Goal: Information Seeking & Learning: Check status

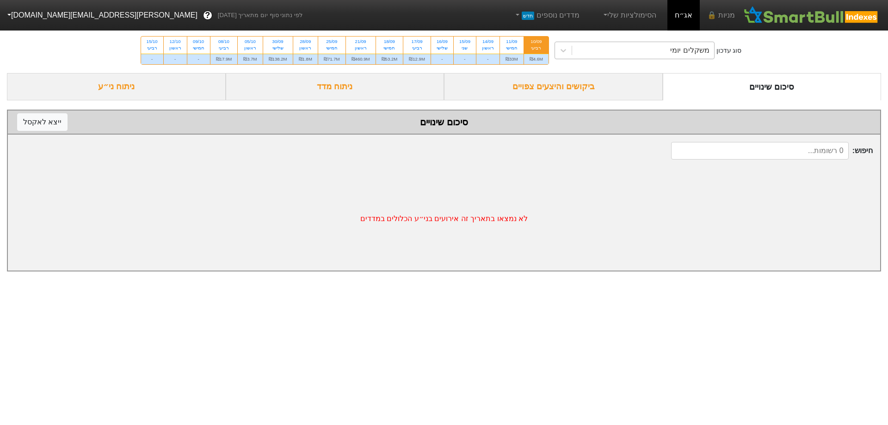
click at [614, 52] on div "משקלים יומי" at bounding box center [643, 50] width 142 height 17
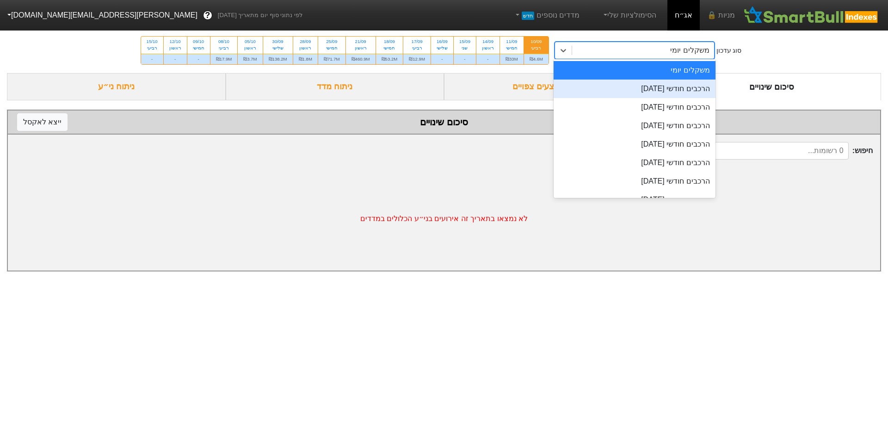
click at [674, 91] on div "הרכבים חודשי [DATE]" at bounding box center [635, 89] width 162 height 19
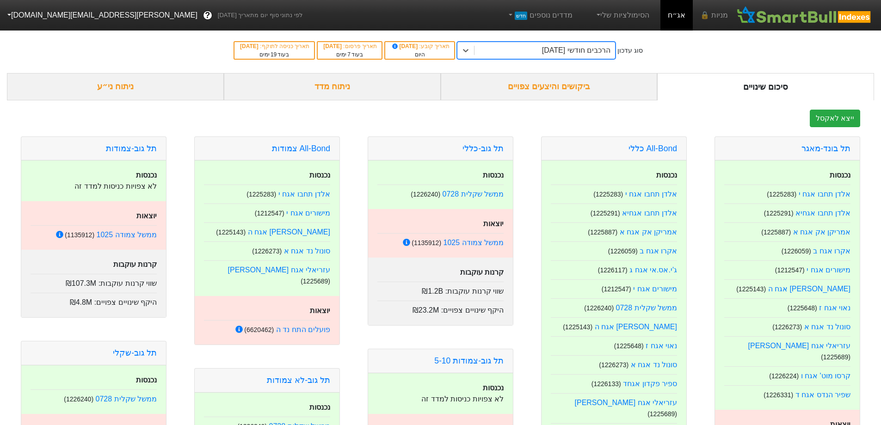
click at [571, 94] on div "ביקושים והיצעים צפויים" at bounding box center [549, 86] width 217 height 27
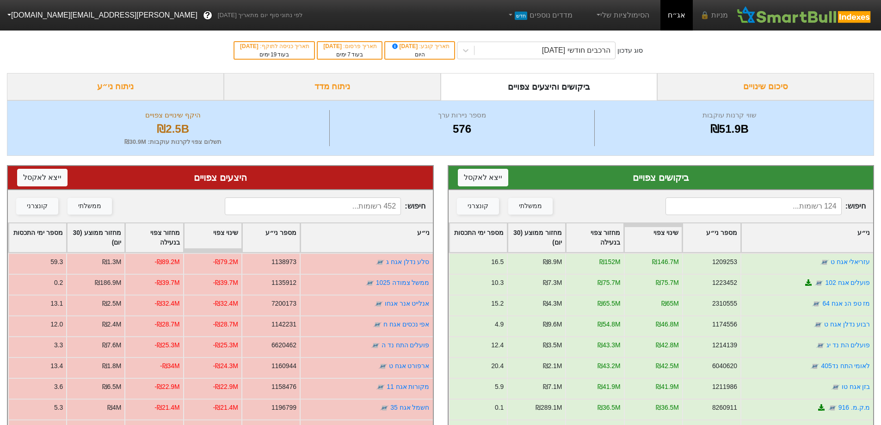
click at [784, 205] on input at bounding box center [754, 207] width 176 height 18
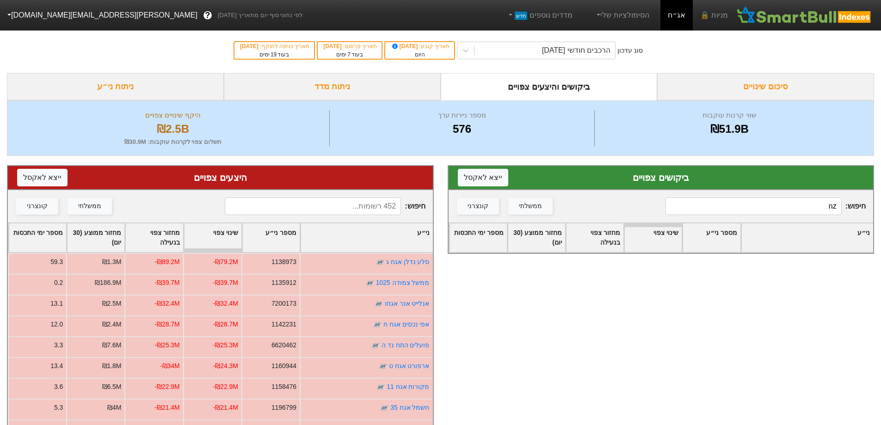
type input "n"
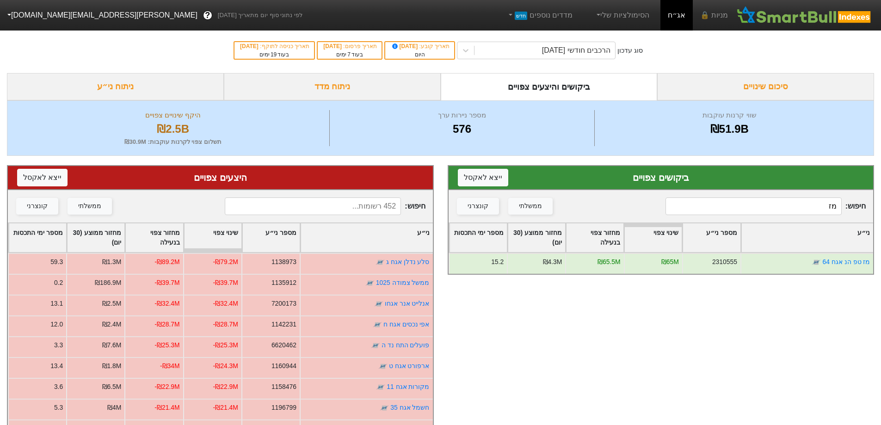
type input "מז"
click at [366, 205] on input at bounding box center [313, 207] width 176 height 18
type input "מ"
click at [585, 53] on div "הרכבים חודשי [DATE]" at bounding box center [576, 50] width 68 height 11
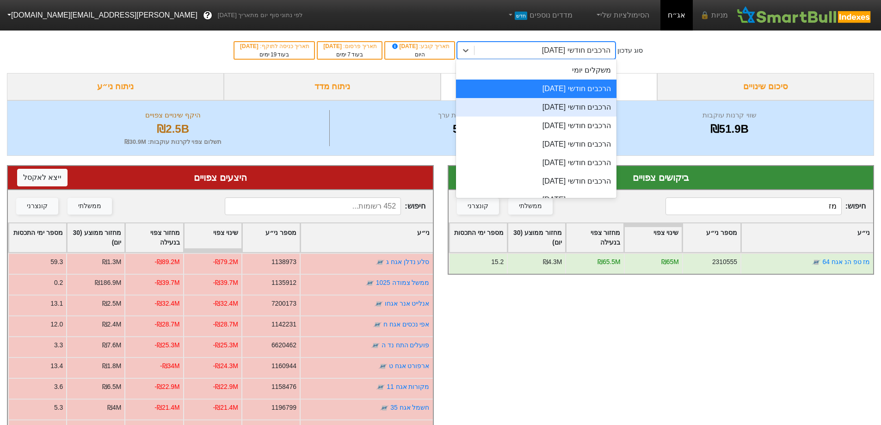
click at [581, 103] on div "הרכבים חודשי [DATE]" at bounding box center [536, 107] width 161 height 19
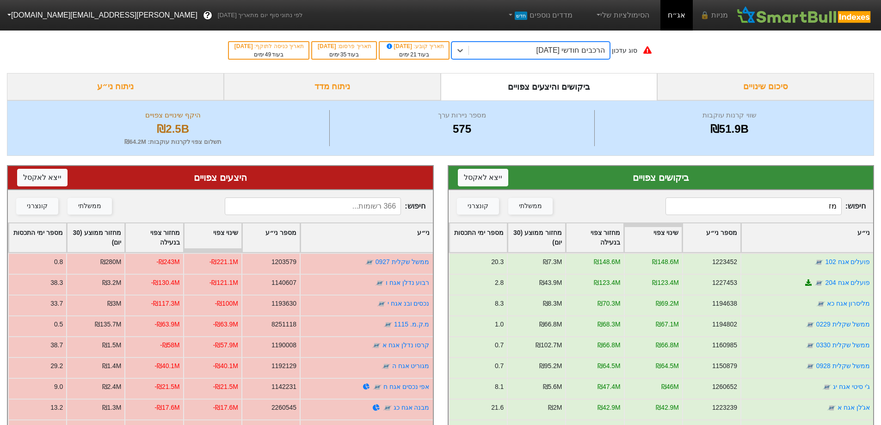
click at [370, 208] on input at bounding box center [313, 207] width 176 height 18
type input "מ"
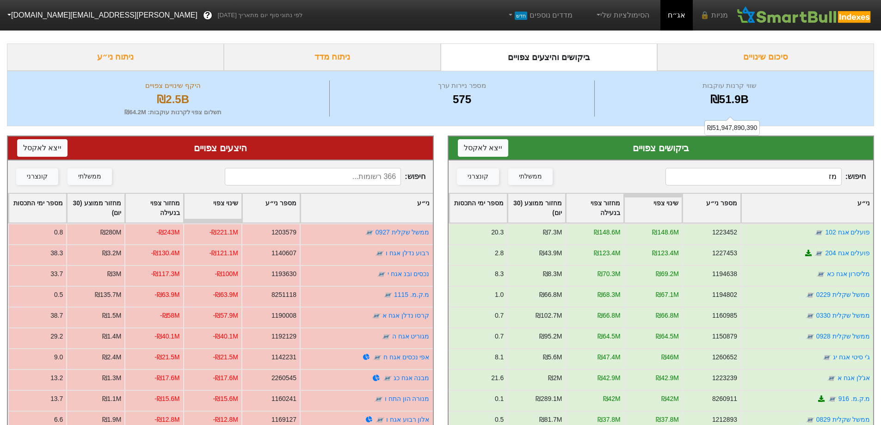
scroll to position [46, 0]
